Goal: Navigation & Orientation: Find specific page/section

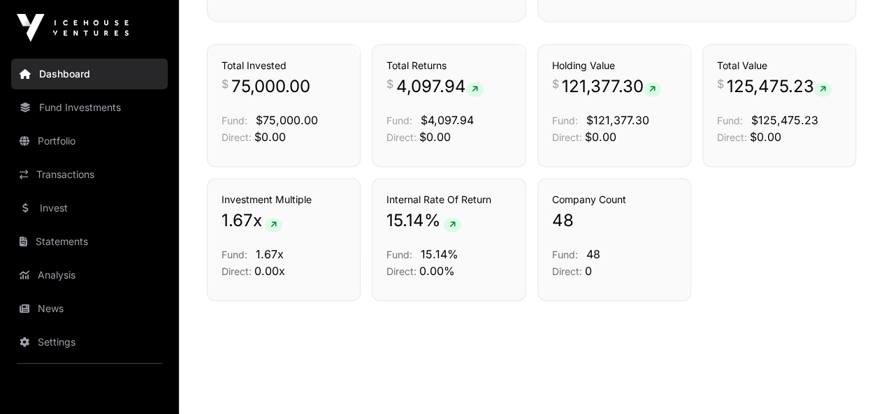
scroll to position [988, 0]
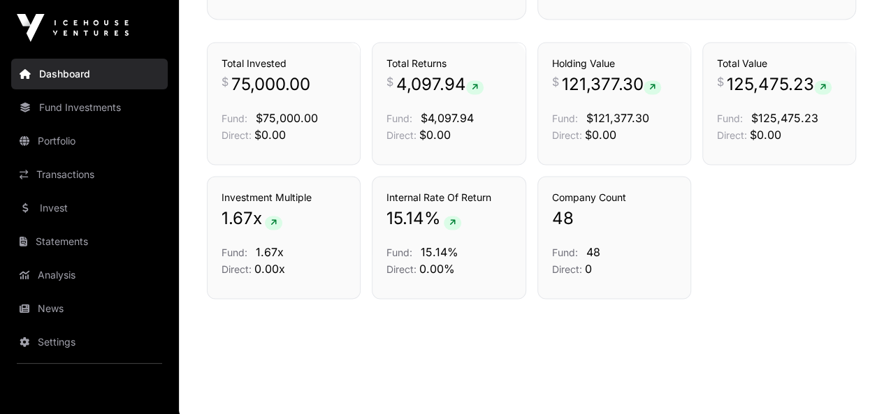
click at [99, 99] on link "Fund Investments" at bounding box center [89, 107] width 157 height 31
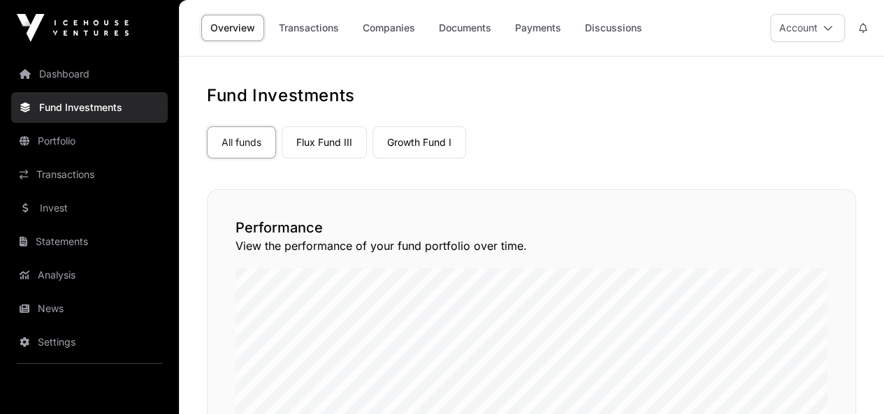
click at [316, 150] on link "Flux Fund III" at bounding box center [324, 143] width 85 height 32
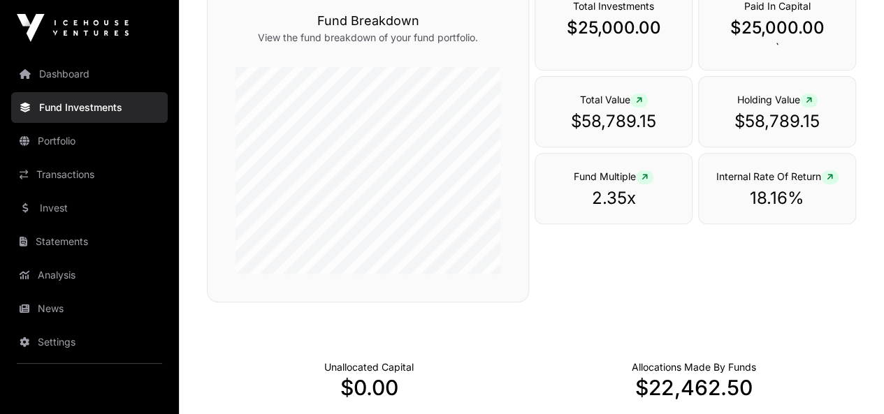
scroll to position [38, 0]
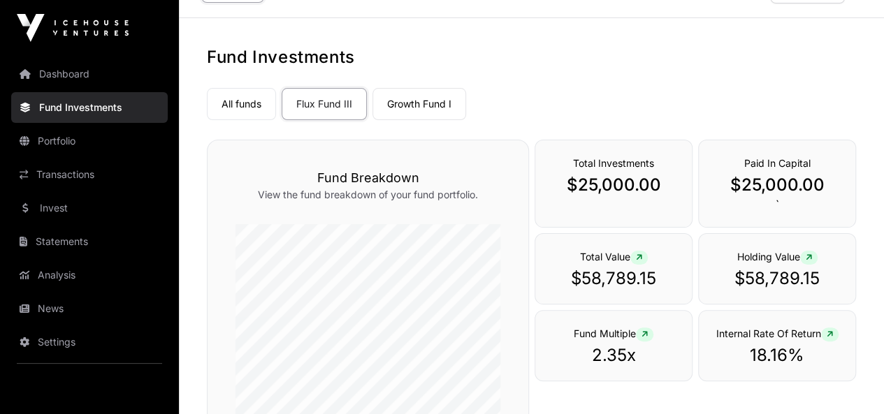
click at [385, 102] on link "Growth Fund I" at bounding box center [420, 104] width 94 height 32
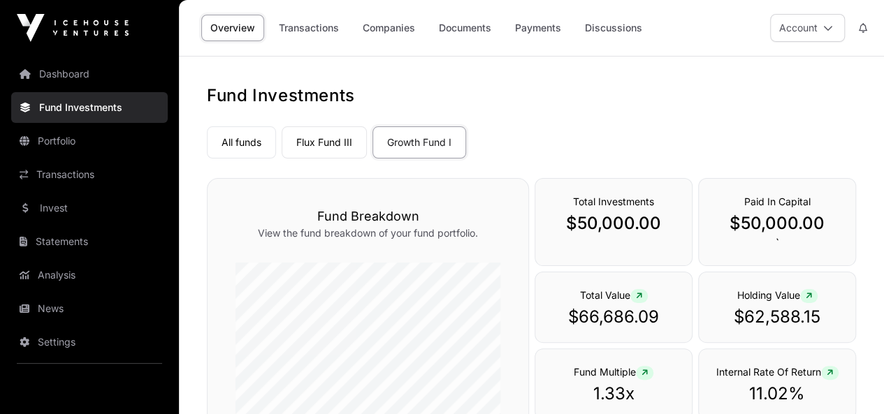
scroll to position [210, 0]
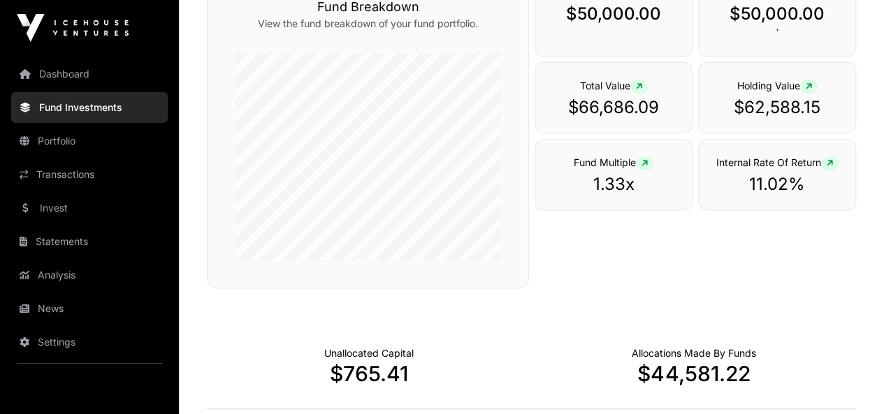
click at [45, 146] on link "Portfolio" at bounding box center [89, 141] width 157 height 31
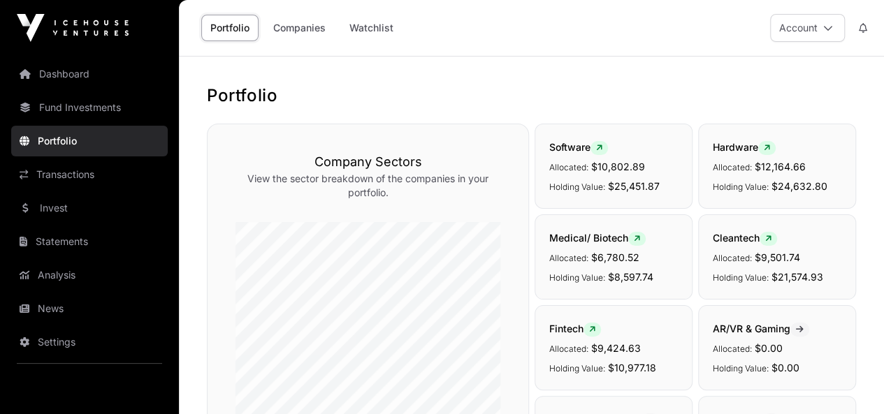
click at [84, 172] on link "Transactions" at bounding box center [89, 174] width 157 height 31
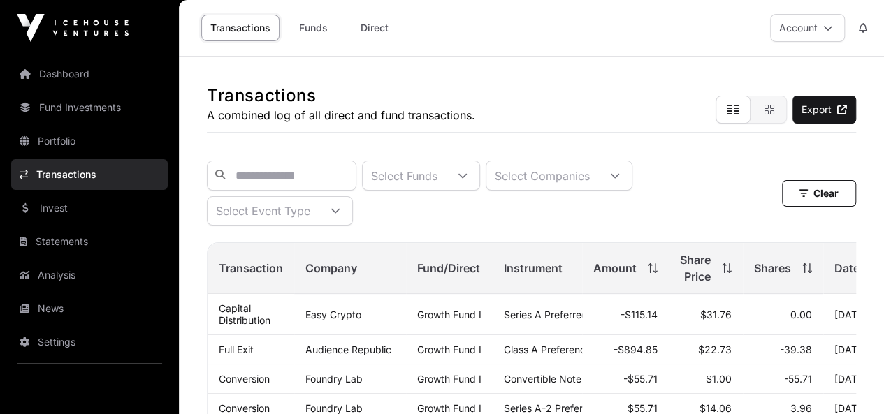
click at [73, 200] on link "Invest" at bounding box center [89, 208] width 157 height 31
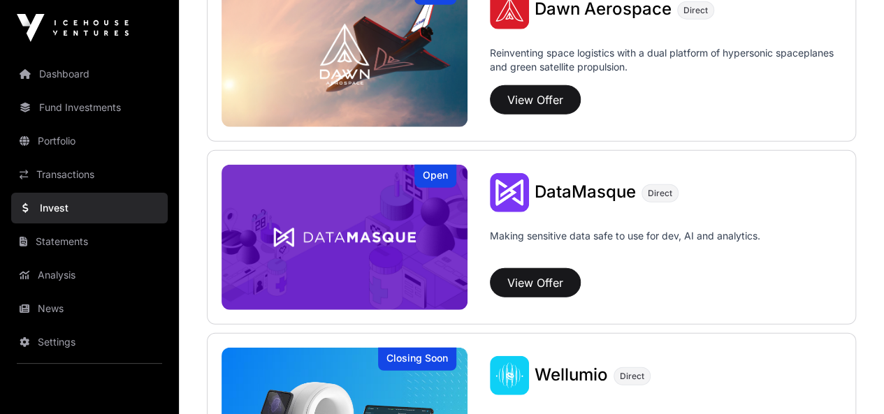
scroll to position [1883, 0]
